Goal: Information Seeking & Learning: Understand process/instructions

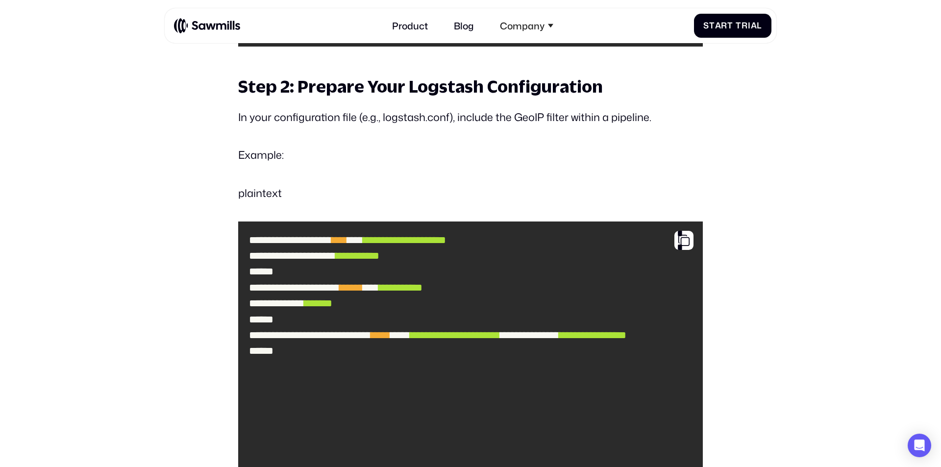
scroll to position [1336, 0]
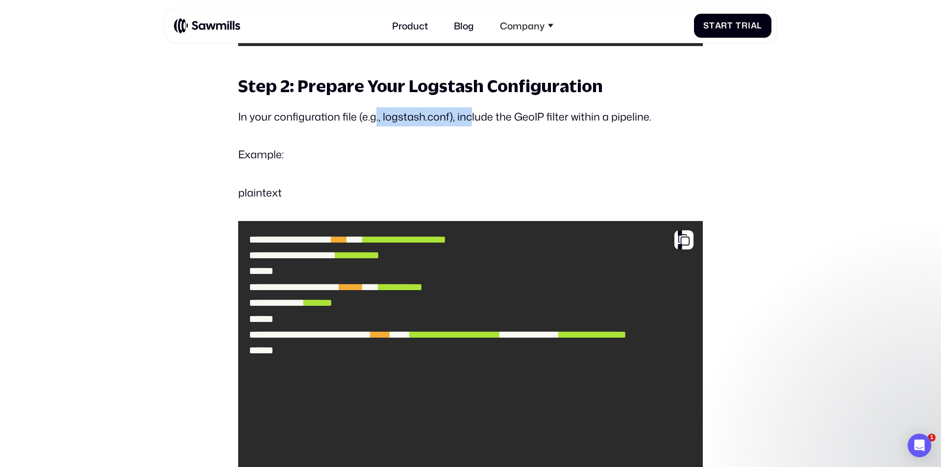
drag, startPoint x: 373, startPoint y: 117, endPoint x: 468, endPoint y: 120, distance: 95.2
click at [468, 120] on p "In your configuration file (e.g., logstash.conf), include the GeoIP filter with…" at bounding box center [470, 116] width 465 height 19
click at [385, 184] on p "plaintext" at bounding box center [470, 192] width 465 height 19
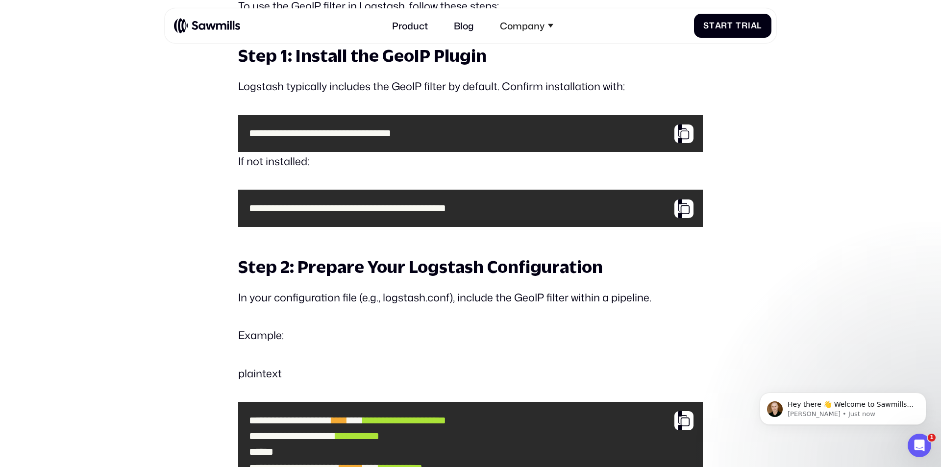
scroll to position [1154, 0]
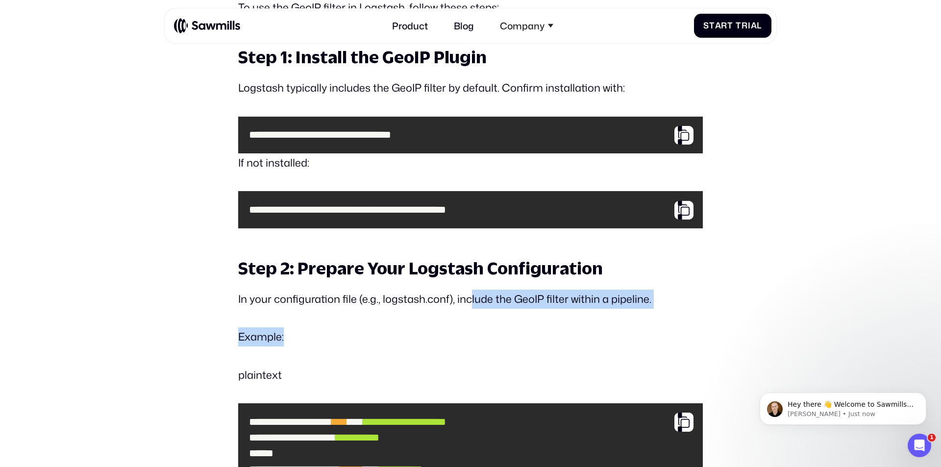
drag, startPoint x: 477, startPoint y: 298, endPoint x: 600, endPoint y: 311, distance: 123.8
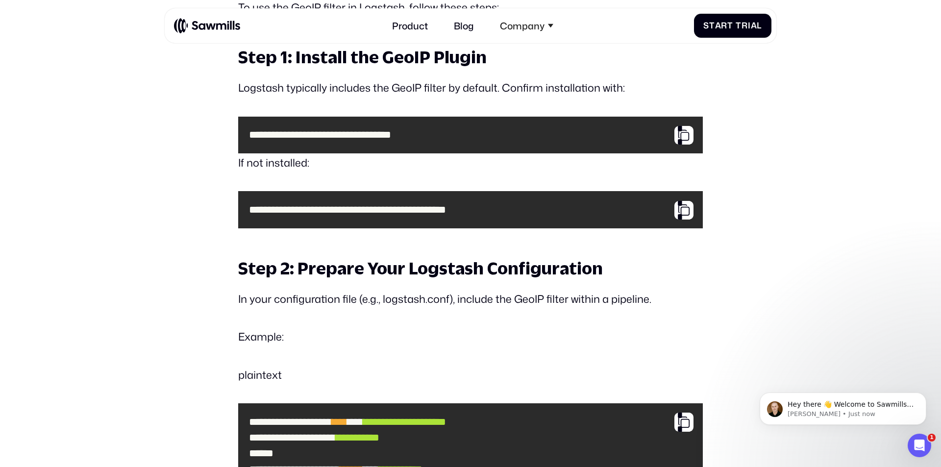
click at [519, 302] on p "In your configuration file (e.g., logstash.conf), include the GeoIP filter with…" at bounding box center [470, 299] width 465 height 19
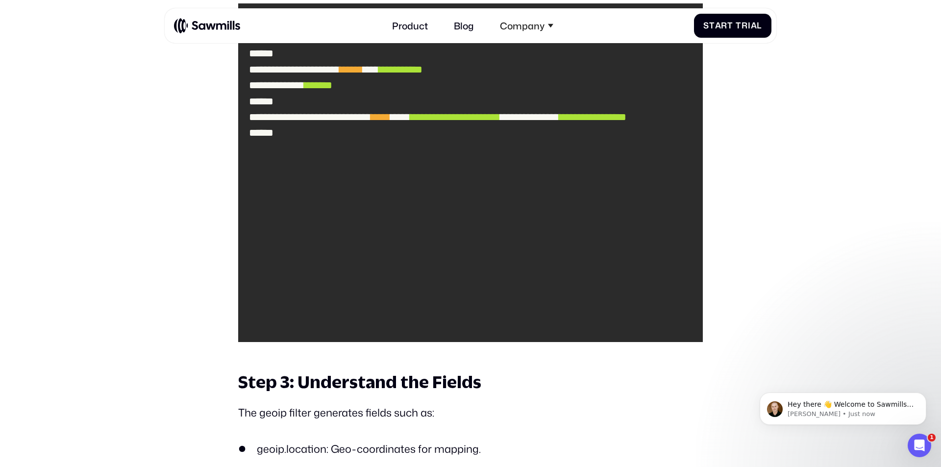
scroll to position [1556, 0]
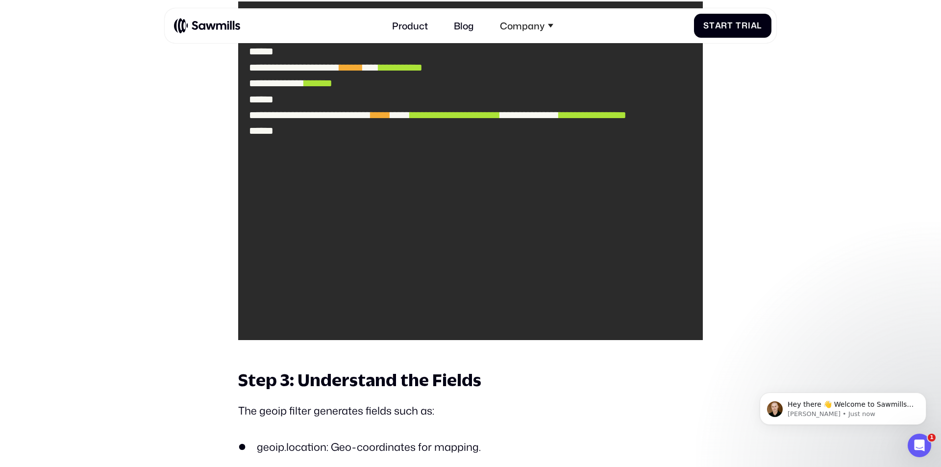
click at [379, 73] on span "**********" at bounding box center [401, 67] width 44 height 11
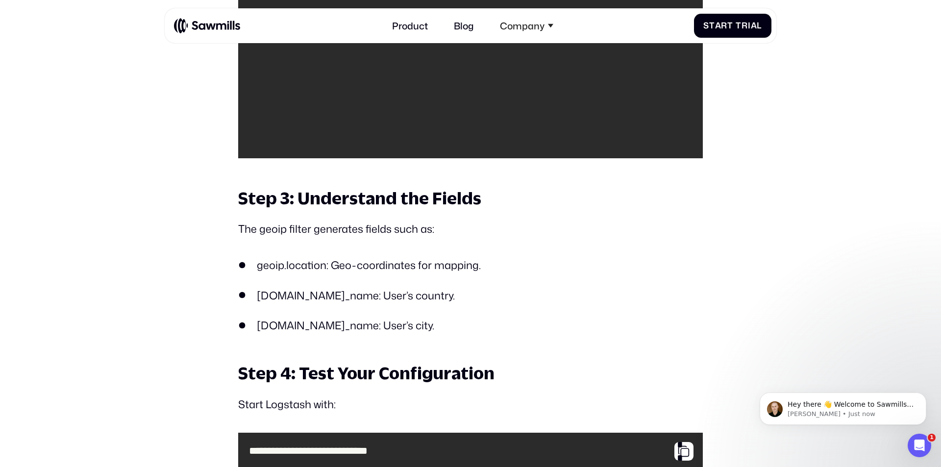
scroll to position [1743, 0]
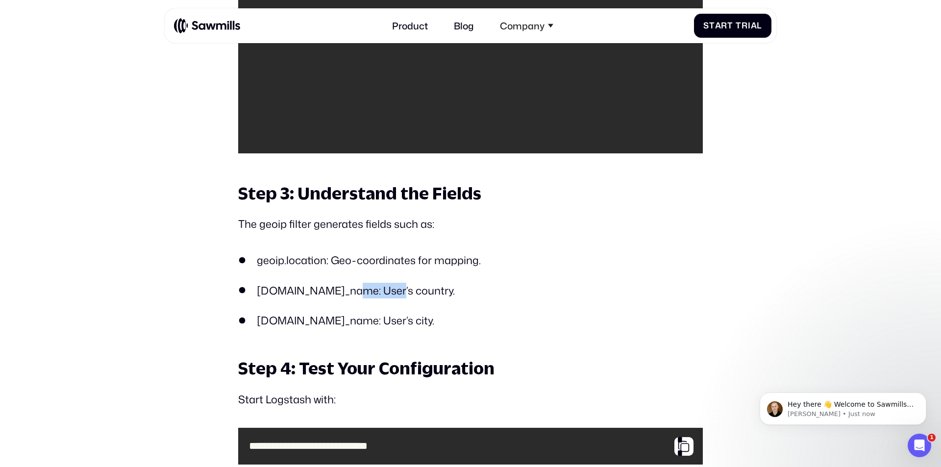
drag, startPoint x: 367, startPoint y: 289, endPoint x: 386, endPoint y: 291, distance: 18.7
click at [385, 290] on li "[DOMAIN_NAME]_name: User’s country." at bounding box center [470, 291] width 465 height 16
click at [386, 291] on li "[DOMAIN_NAME]_name: User’s country." at bounding box center [470, 291] width 465 height 16
drag, startPoint x: 308, startPoint y: 259, endPoint x: 362, endPoint y: 263, distance: 54.0
click at [362, 263] on li "geoip.location: Geo-coordinates for mapping." at bounding box center [470, 260] width 465 height 16
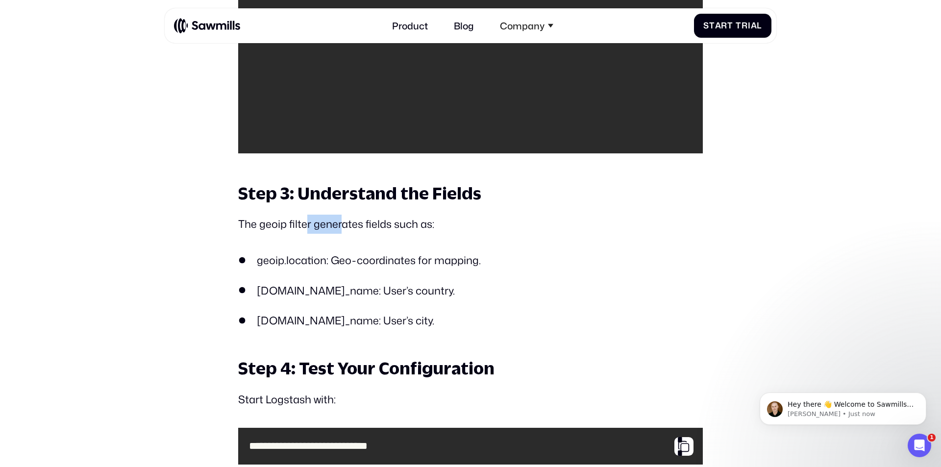
drag, startPoint x: 322, startPoint y: 228, endPoint x: 348, endPoint y: 228, distance: 26.5
click at [343, 228] on p "The geoip filter generates fields such as:" at bounding box center [470, 224] width 465 height 19
click at [348, 228] on p "The geoip filter generates fields such as:" at bounding box center [470, 224] width 465 height 19
click at [306, 363] on strong "Step 4: Test Your Configuration" at bounding box center [366, 368] width 256 height 20
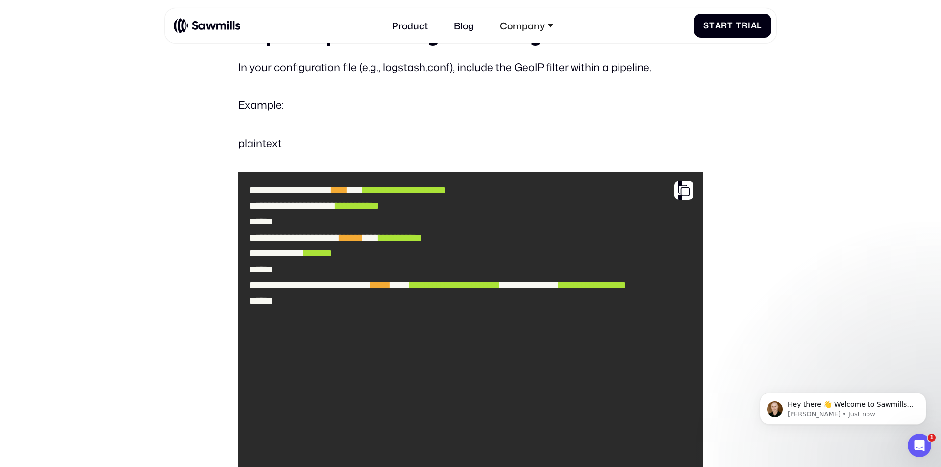
scroll to position [1385, 0]
